Goal: Task Accomplishment & Management: Complete application form

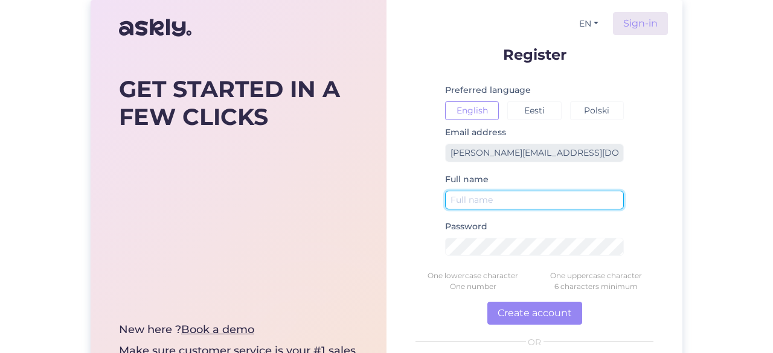
click at [493, 205] on input "text" at bounding box center [534, 200] width 179 height 19
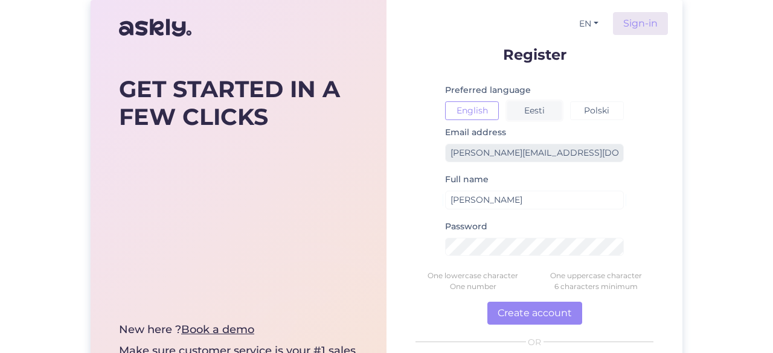
click at [535, 108] on button "Eesti" at bounding box center [534, 110] width 54 height 19
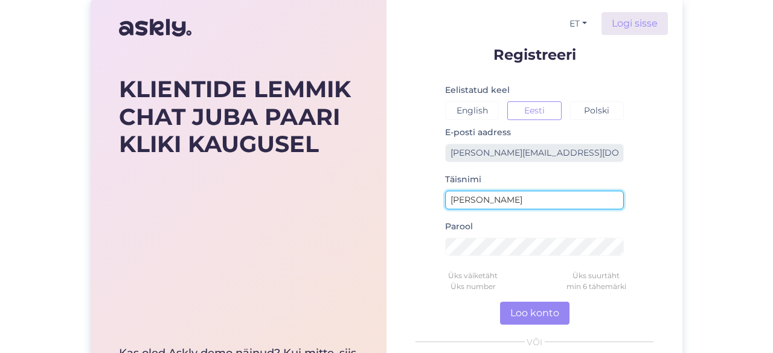
click at [506, 196] on input "[PERSON_NAME]" at bounding box center [534, 200] width 179 height 19
type input "[PERSON_NAME]"
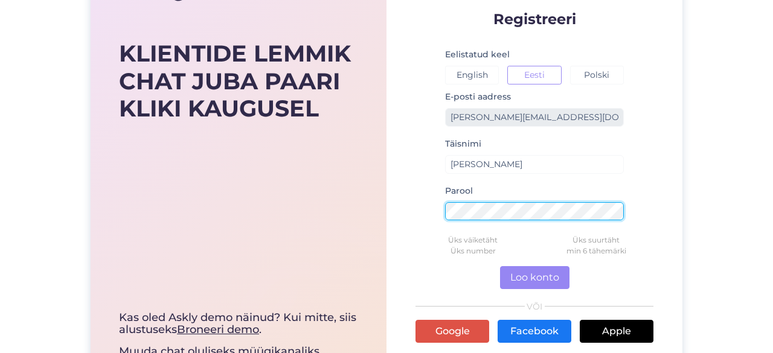
scroll to position [36, 0]
click at [354, 218] on div "KLIENTIDE LEMMIK CHAT JUBA PAARI KLIKI KAUGUSEL Kas oled Askly demo näinud? Kui…" at bounding box center [387, 194] width 592 height 460
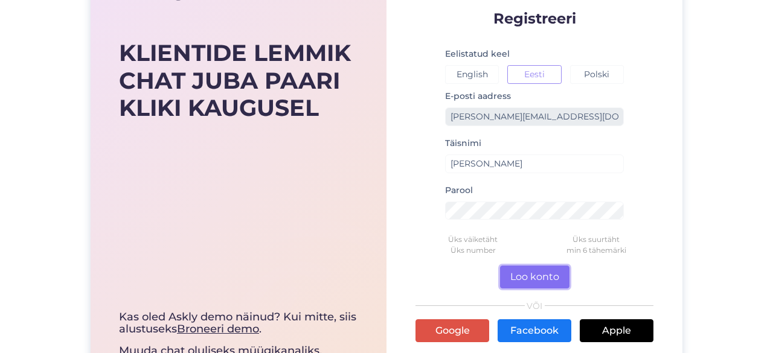
click at [534, 266] on button "Loo konto" at bounding box center [534, 277] width 69 height 23
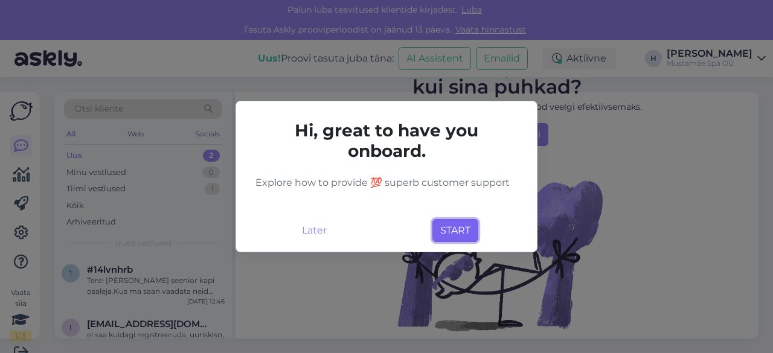
click at [457, 235] on button "START" at bounding box center [455, 230] width 46 height 23
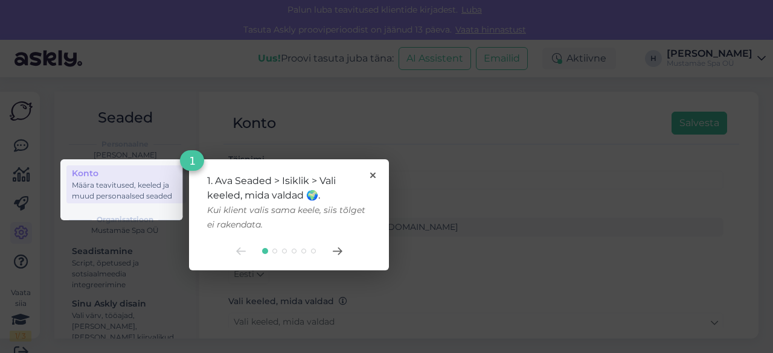
click at [342, 249] on div at bounding box center [289, 251] width 164 height 10
click at [339, 251] on icon at bounding box center [337, 251] width 8 height 7
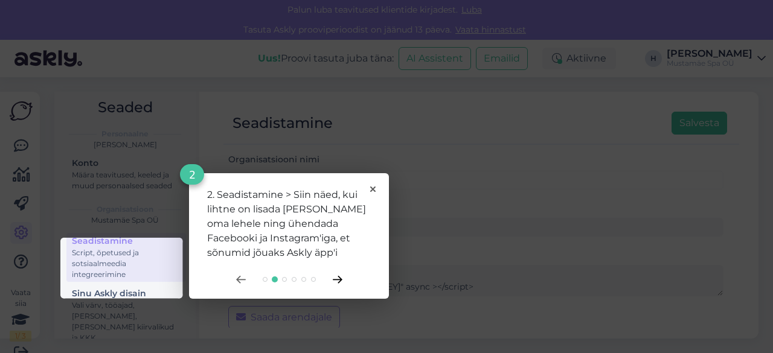
click at [337, 280] on icon at bounding box center [338, 280] width 10 height 8
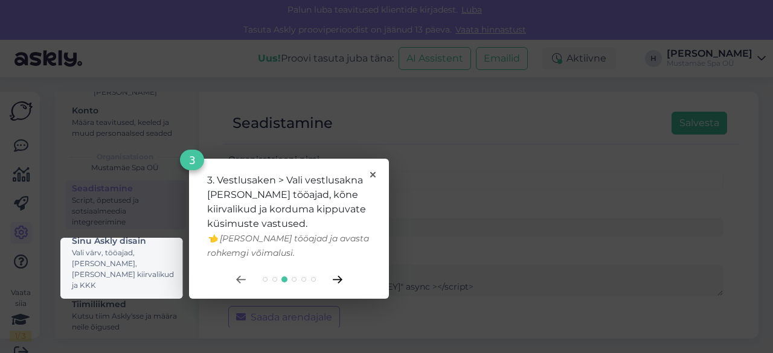
click at [336, 280] on icon at bounding box center [338, 280] width 10 height 8
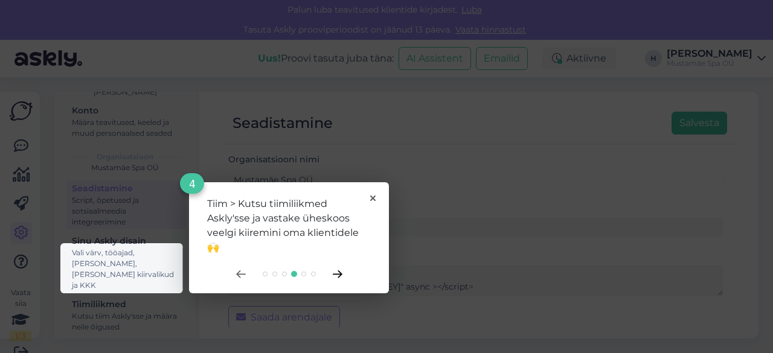
scroll to position [110, 0]
click at [338, 276] on icon at bounding box center [338, 275] width 10 height 8
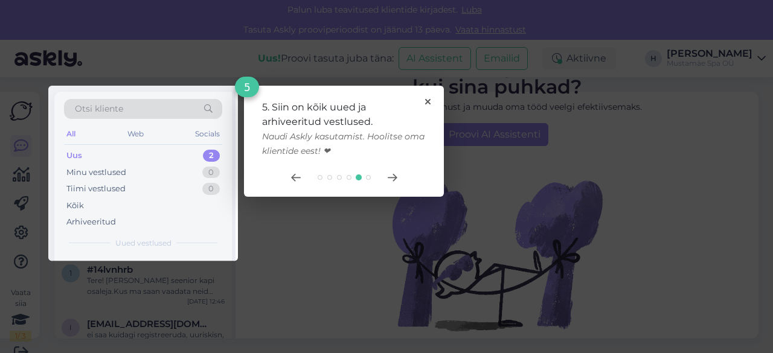
click at [385, 182] on div "5. Siin on kõik uued ja arhiveeritud vestlused. Naudi Askly kasutamist. Hoolits…" at bounding box center [344, 141] width 200 height 111
click at [390, 179] on icon at bounding box center [393, 178] width 10 height 8
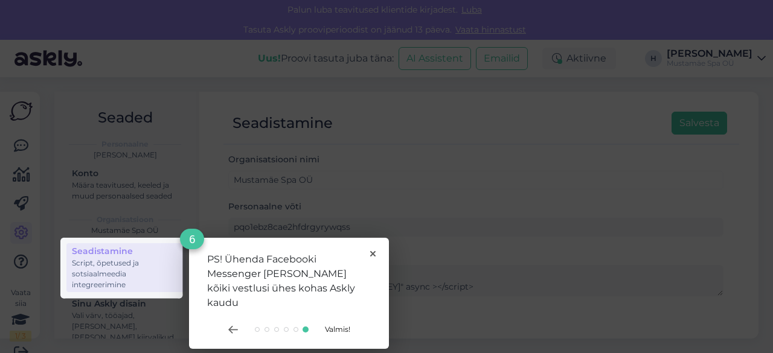
scroll to position [10, 0]
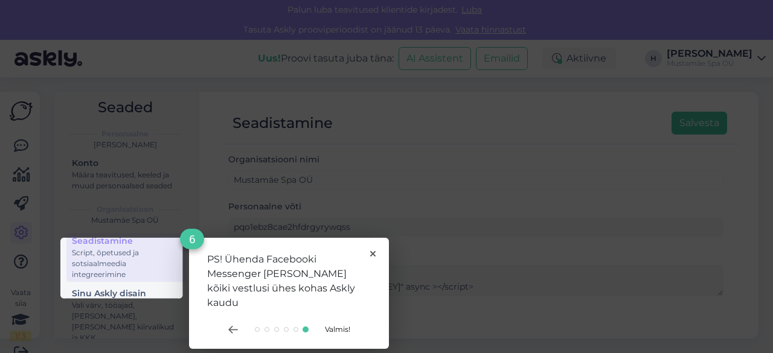
click at [333, 325] on span "Valmis!" at bounding box center [337, 329] width 25 height 9
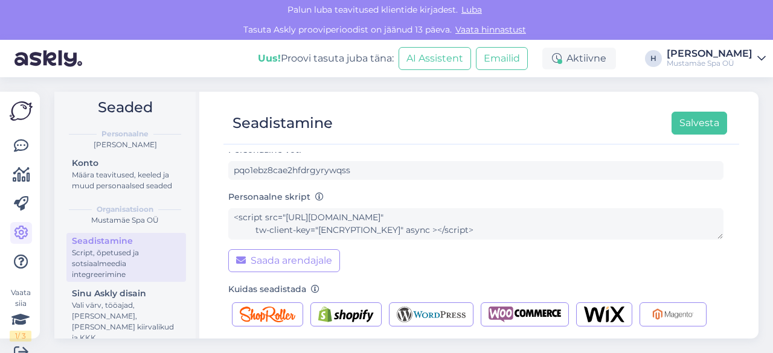
scroll to position [57, 0]
click at [681, 123] on button "Salvesta" at bounding box center [700, 123] width 56 height 23
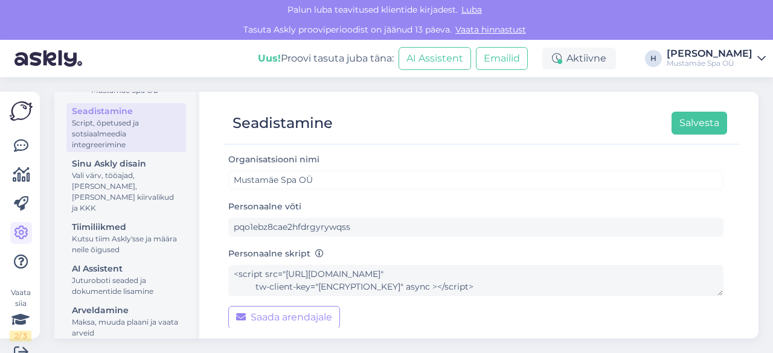
scroll to position [0, 0]
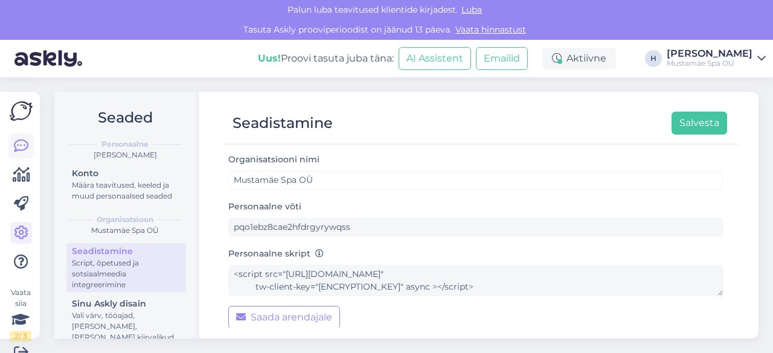
click at [18, 139] on icon at bounding box center [21, 146] width 14 height 14
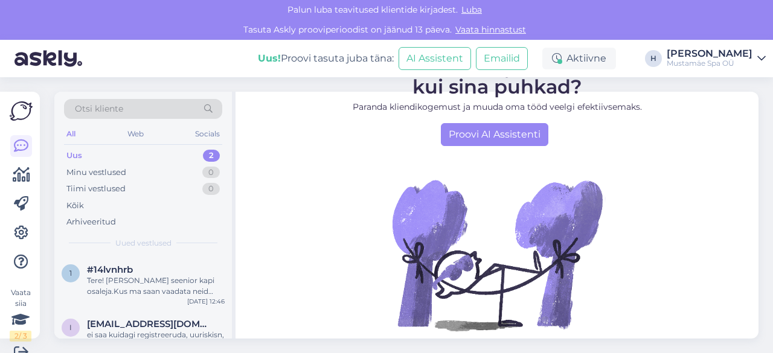
click at [117, 153] on div "Uus 2" at bounding box center [143, 155] width 158 height 17
